Goal: Information Seeking & Learning: Learn about a topic

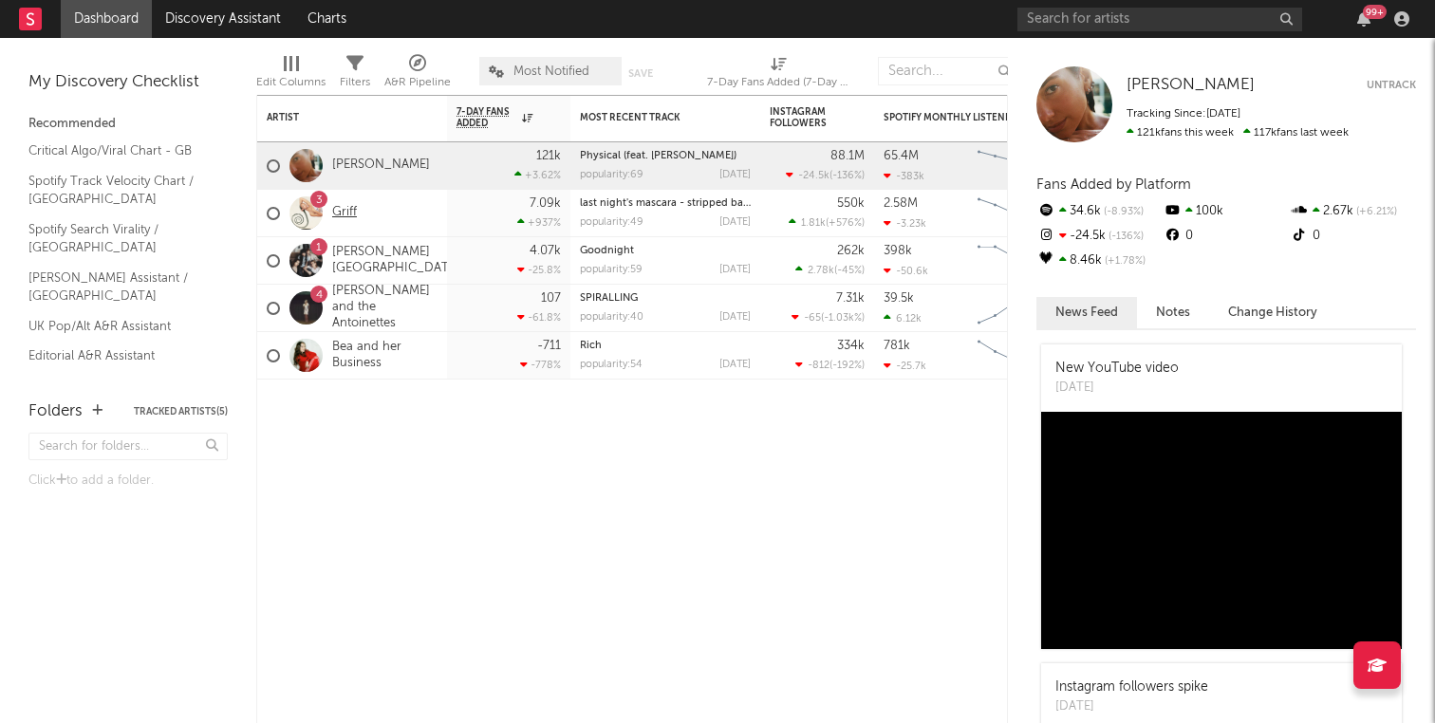
click at [341, 210] on link "Griff" at bounding box center [344, 213] width 25 height 16
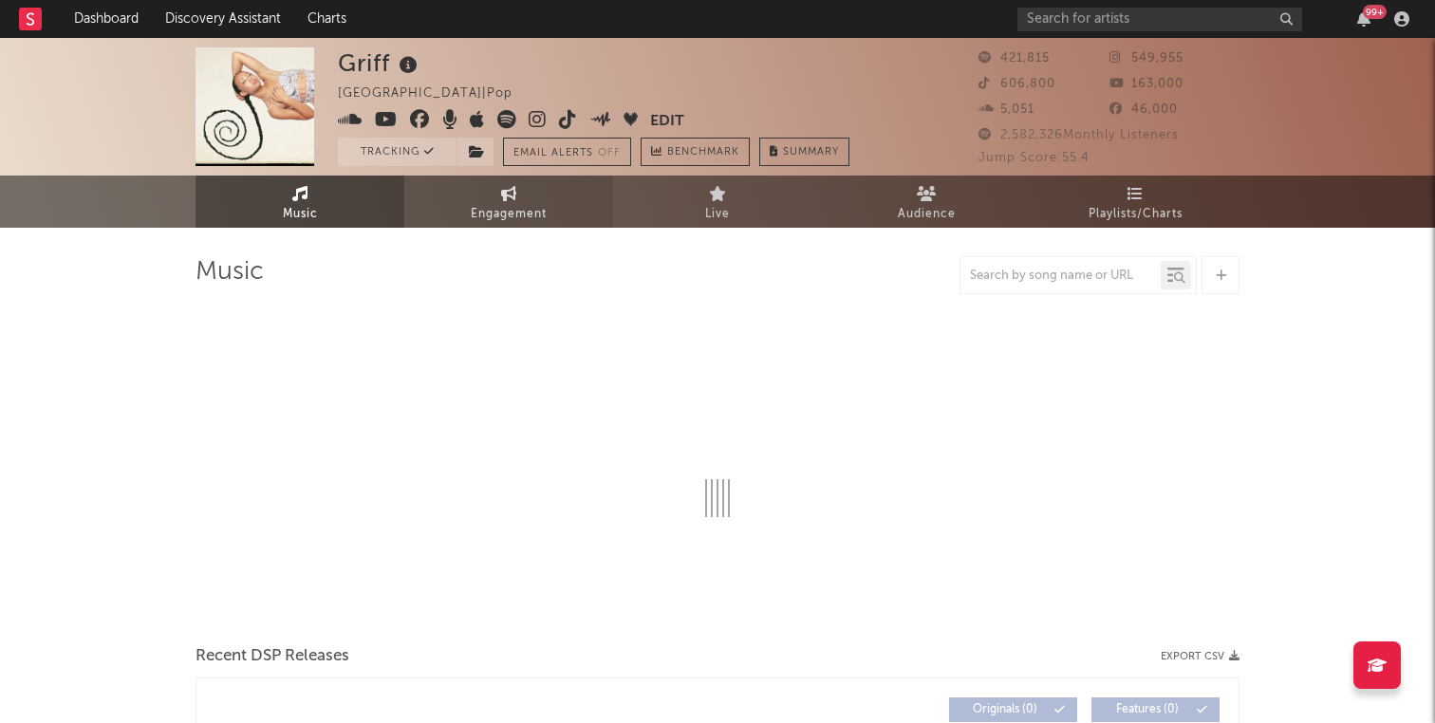
click at [475, 207] on span "Engagement" at bounding box center [509, 214] width 76 height 23
select select "1w"
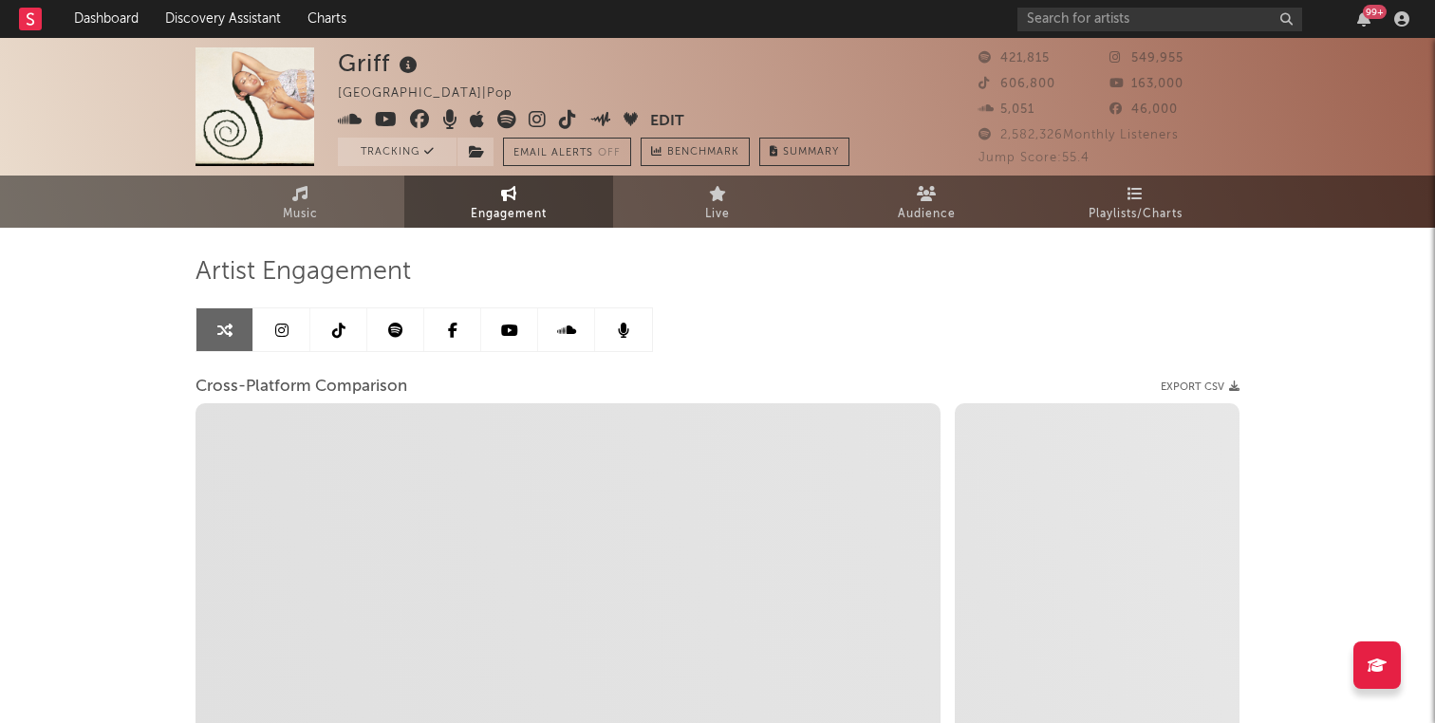
click at [275, 321] on link at bounding box center [281, 329] width 57 height 43
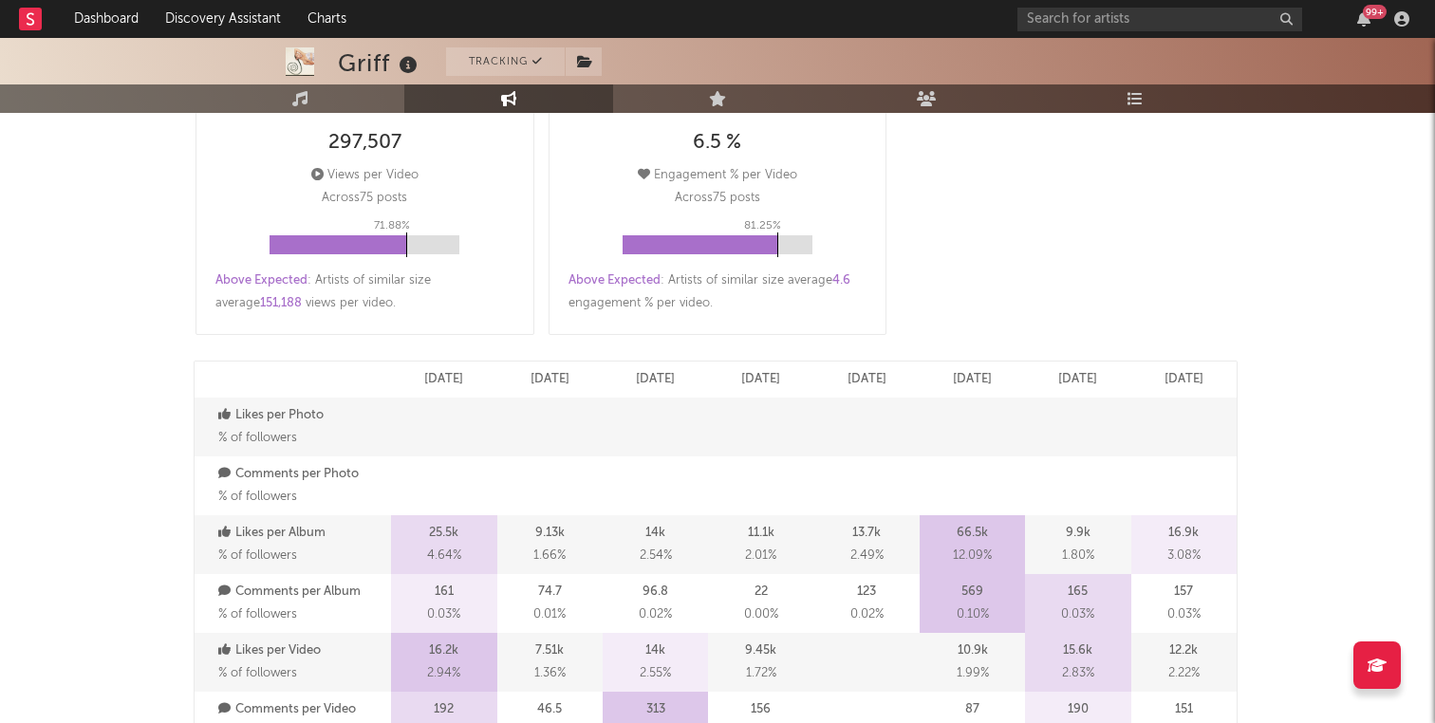
select select "6m"
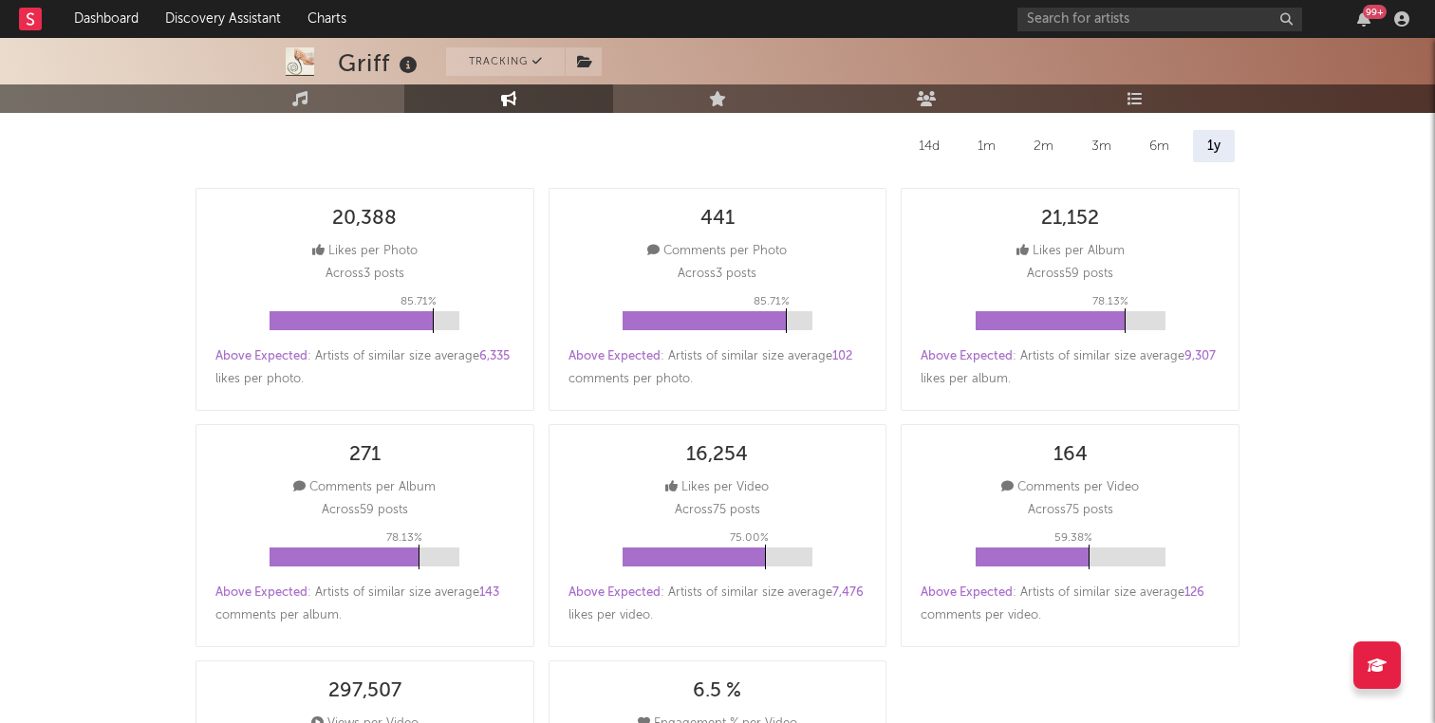
scroll to position [92, 0]
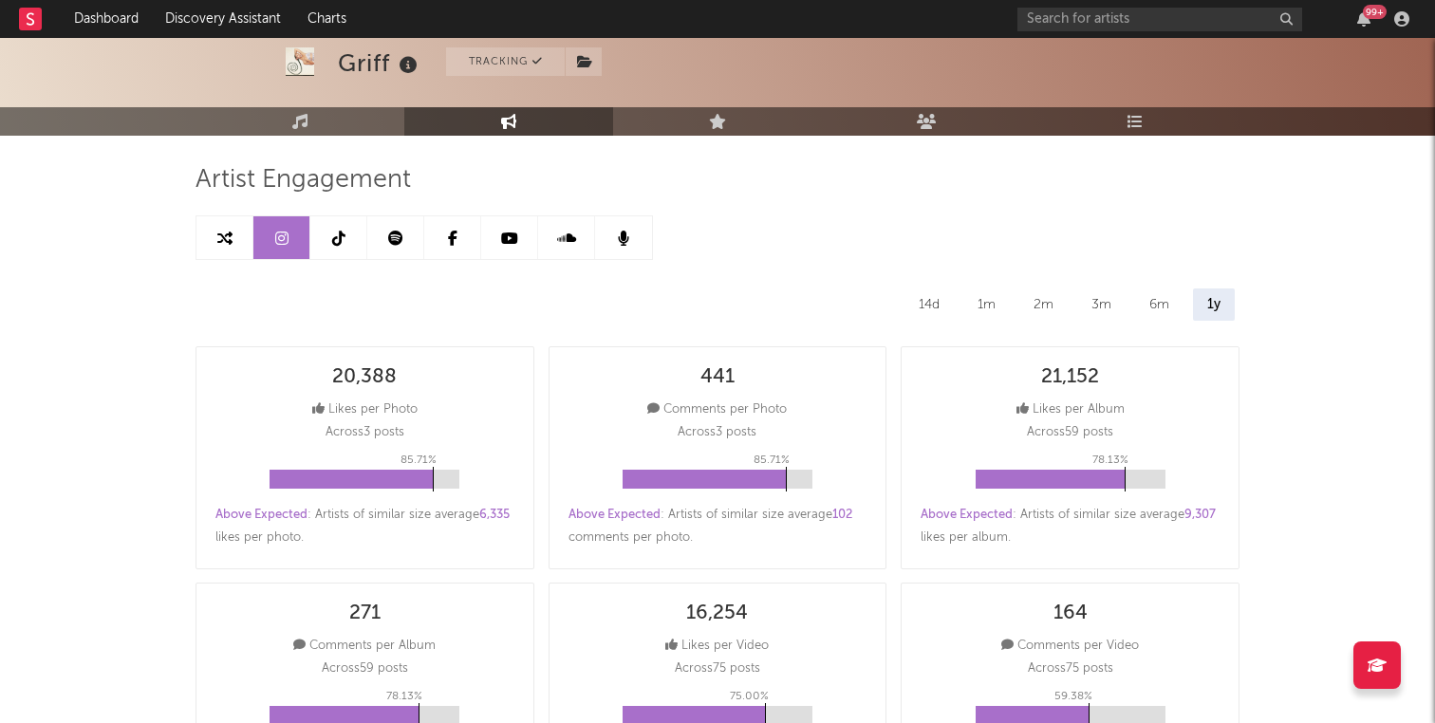
click at [397, 229] on link at bounding box center [395, 237] width 57 height 43
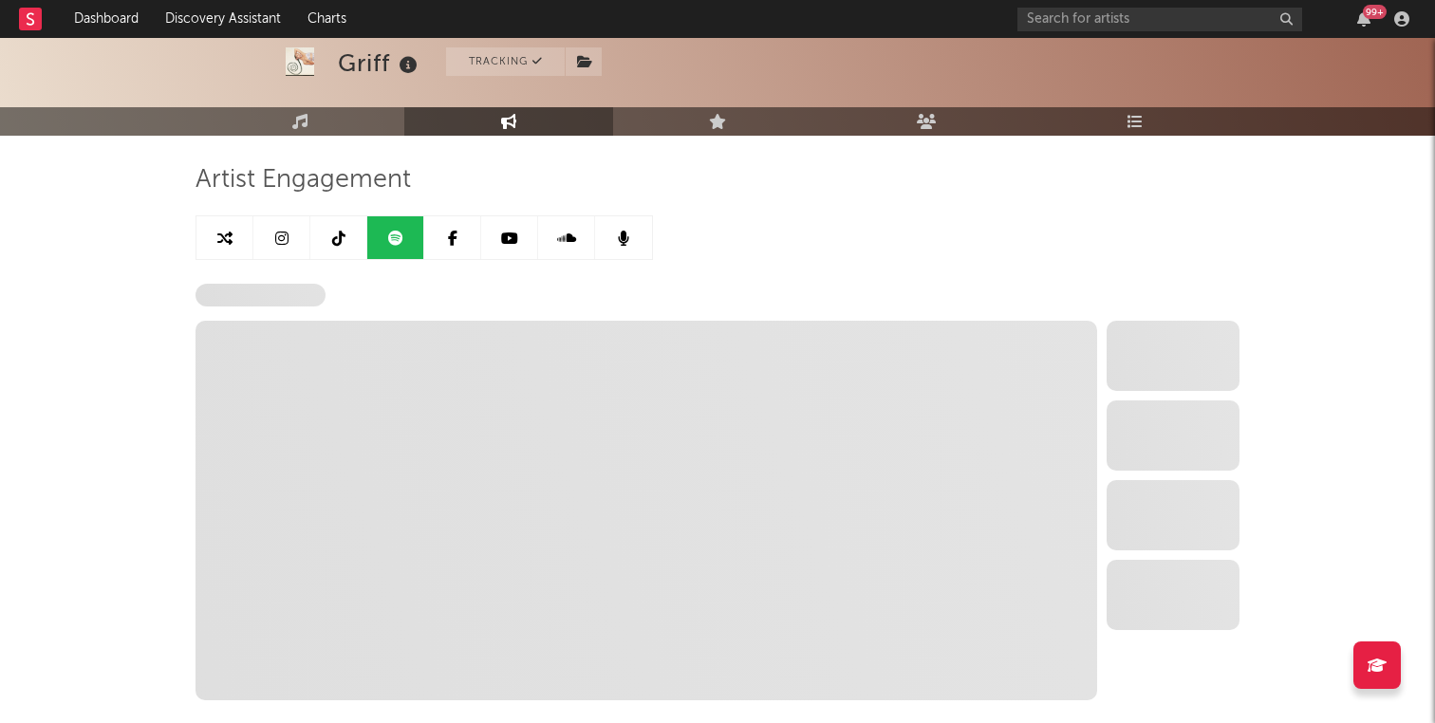
select select "6m"
select select "1w"
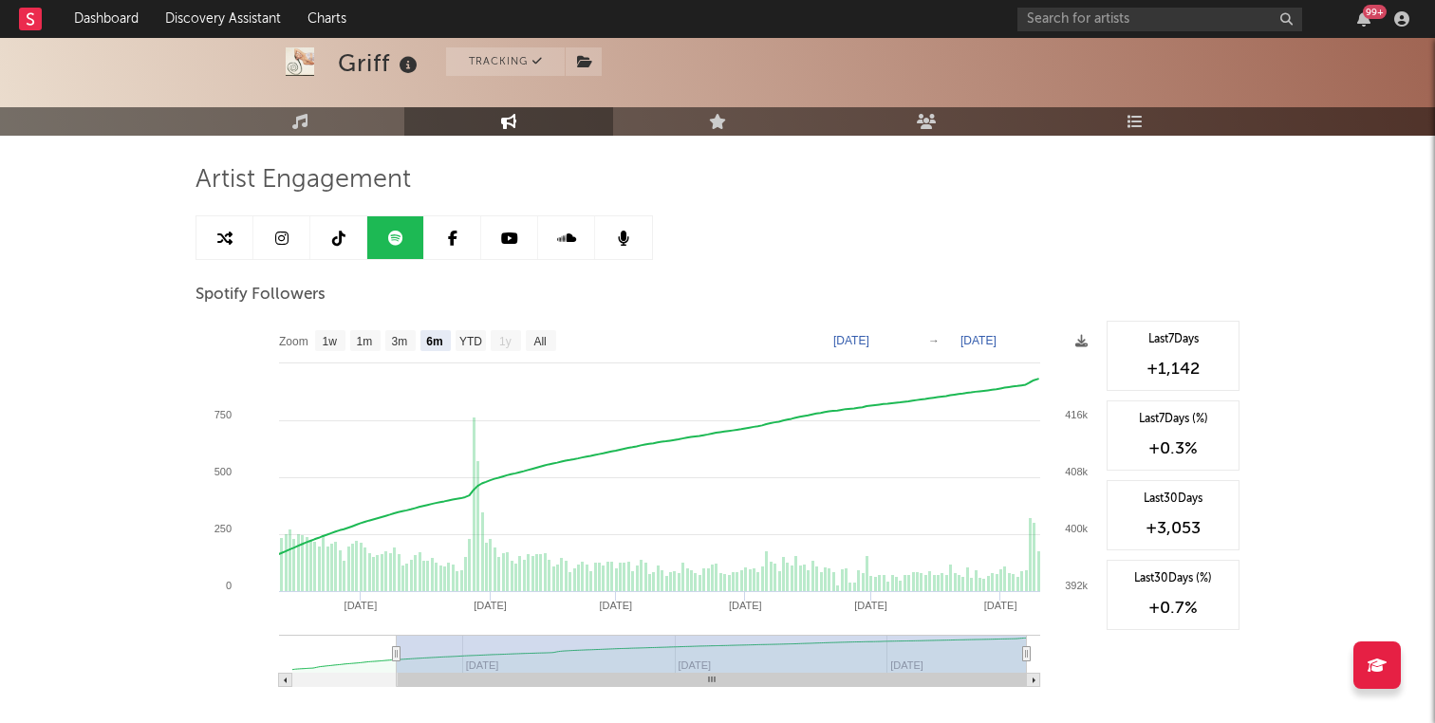
scroll to position [115, 0]
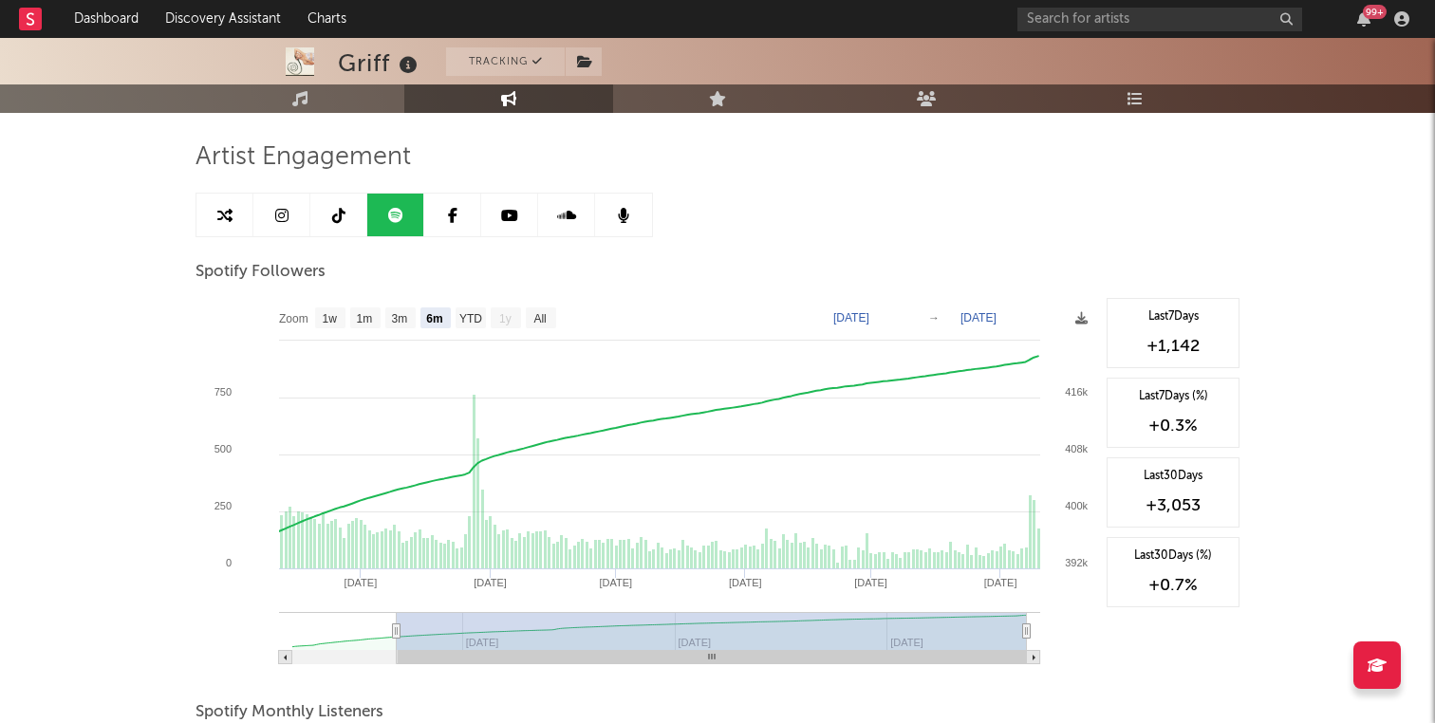
click at [254, 223] on link at bounding box center [281, 215] width 57 height 43
select select "6m"
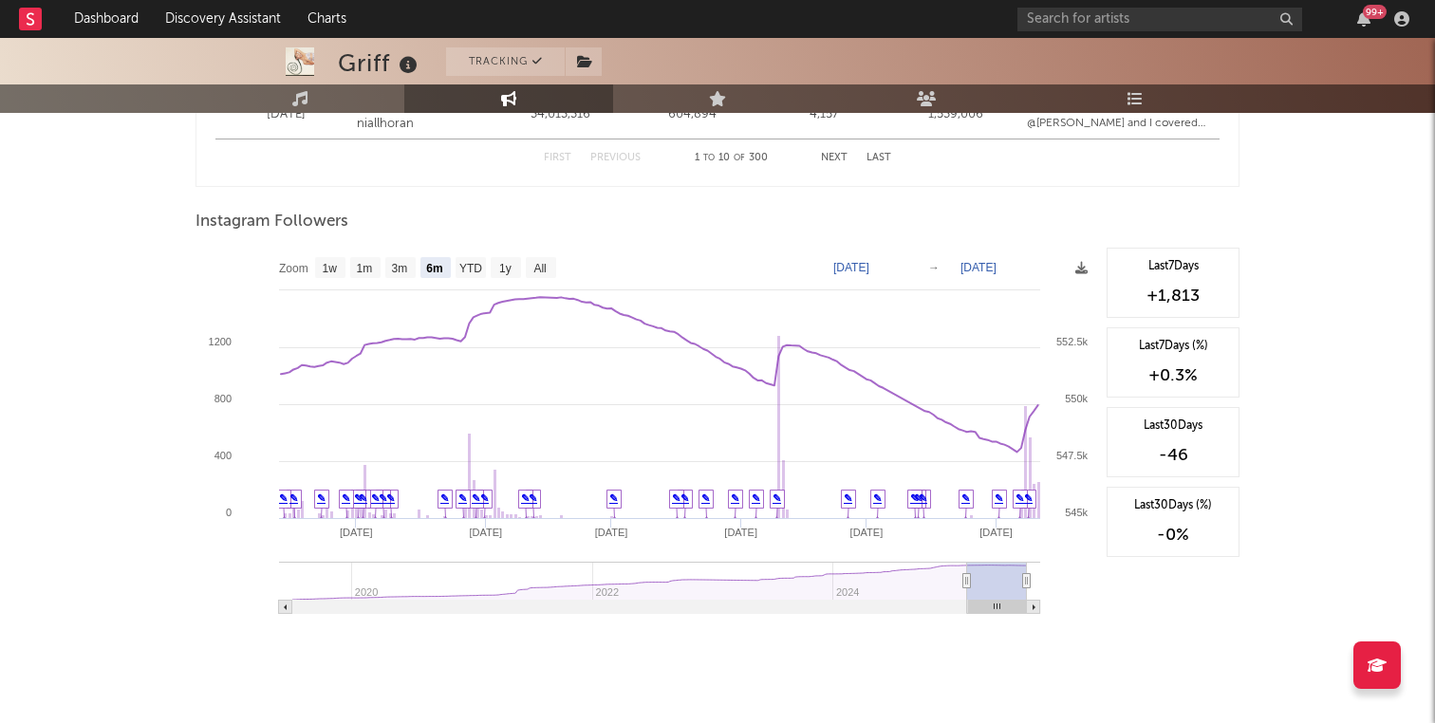
scroll to position [2838, 0]
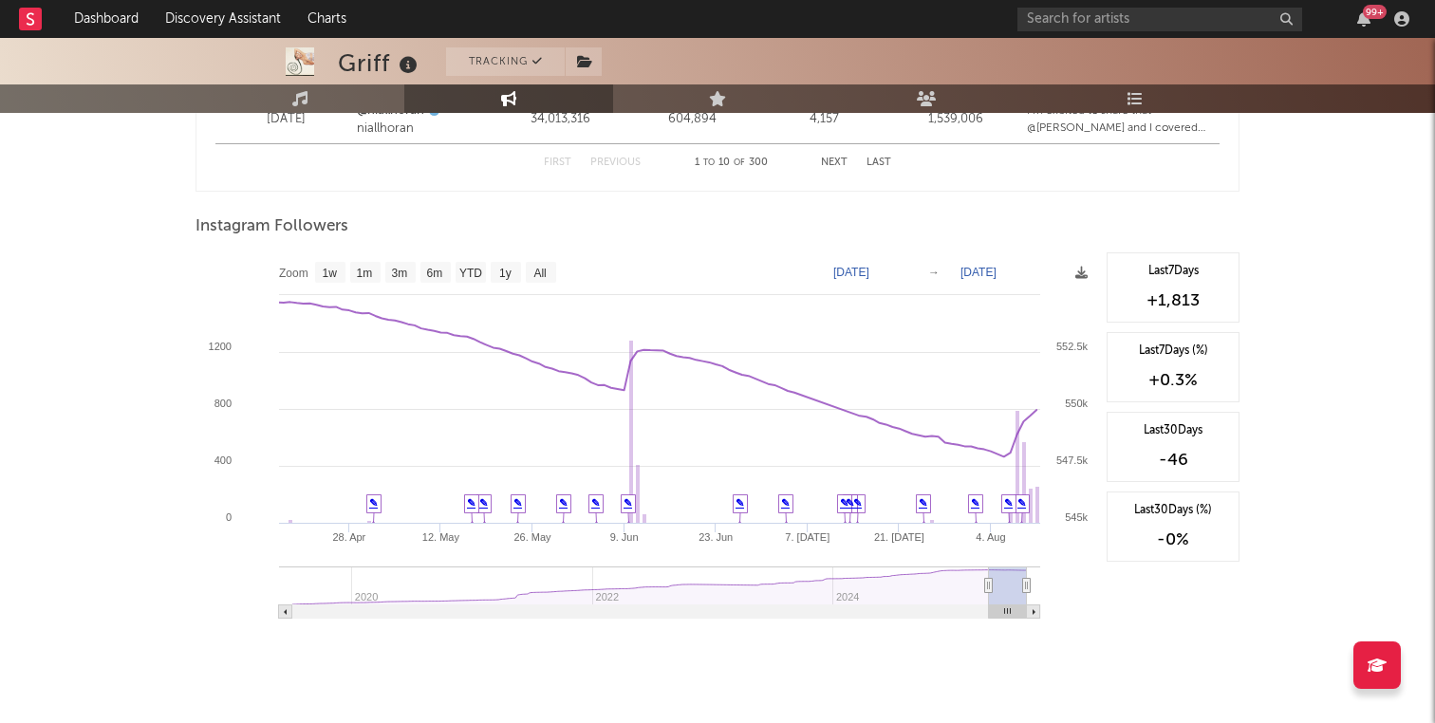
type input "[DATE]"
select select "3m"
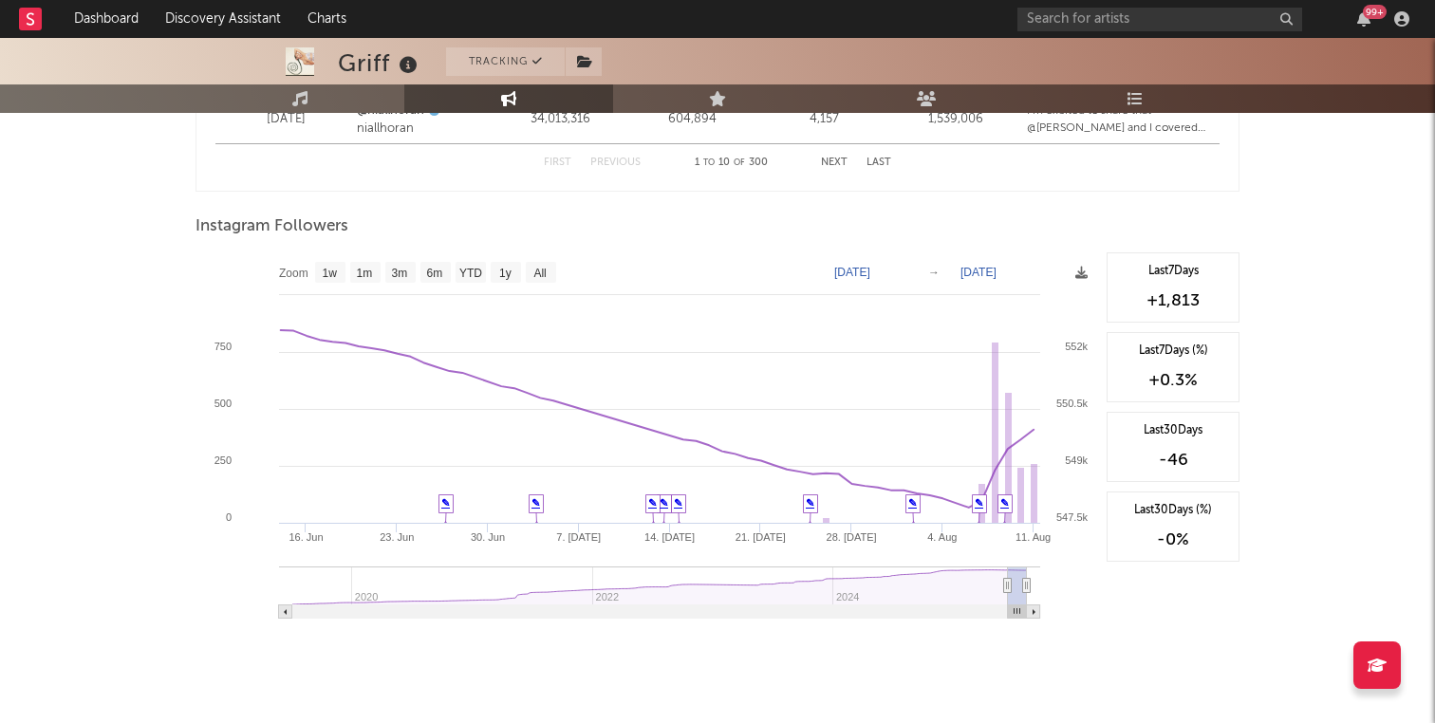
type input "[DATE]"
drag, startPoint x: 967, startPoint y: 583, endPoint x: 1007, endPoint y: 585, distance: 39.9
click at [1007, 585] on icon at bounding box center [1007, 586] width 8 height 14
